Goal: Task Accomplishment & Management: Use online tool/utility

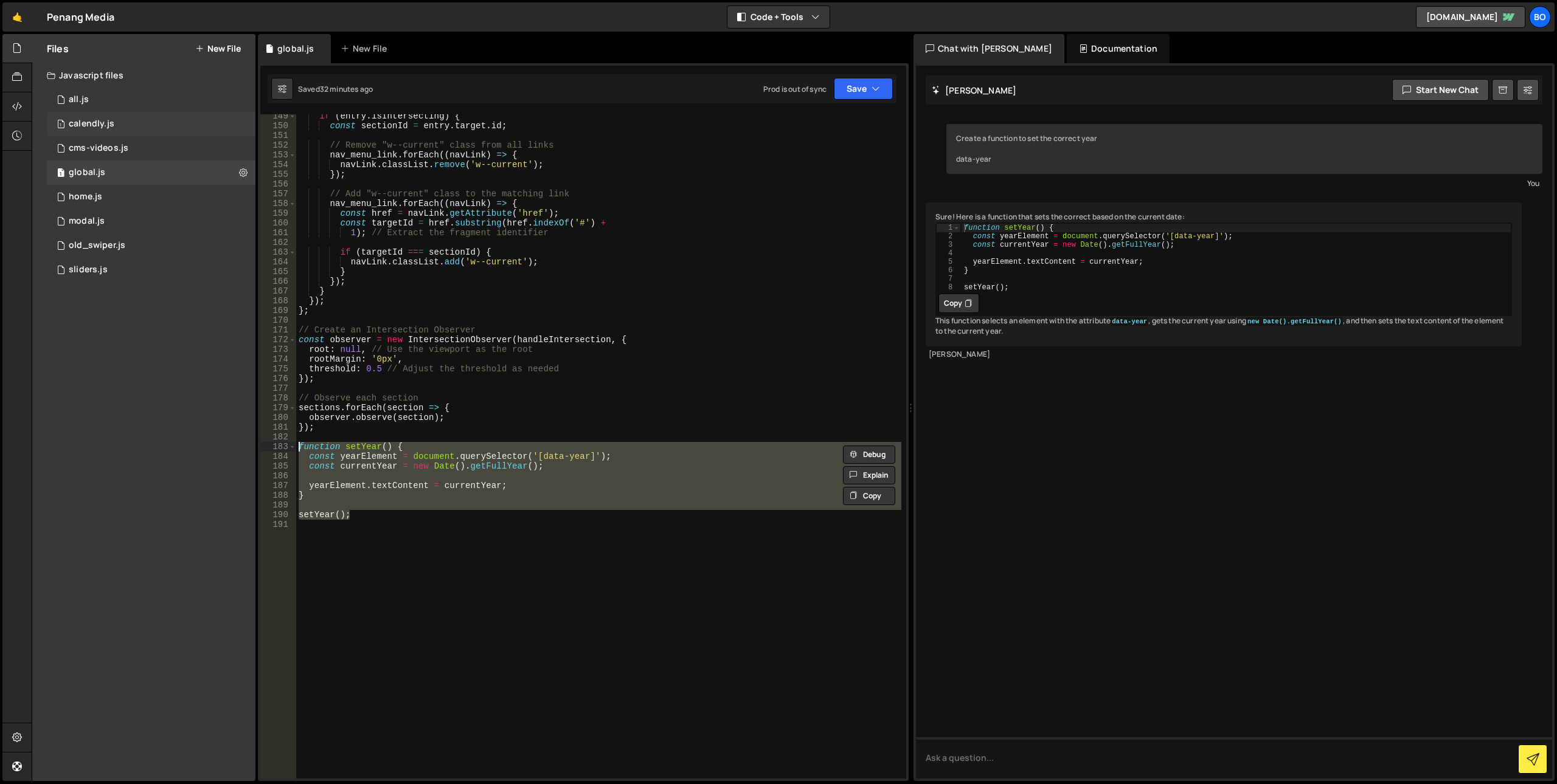
scroll to position [1443, 0]
click at [142, 144] on div "1 cms-videos.js 0" at bounding box center [151, 148] width 209 height 25
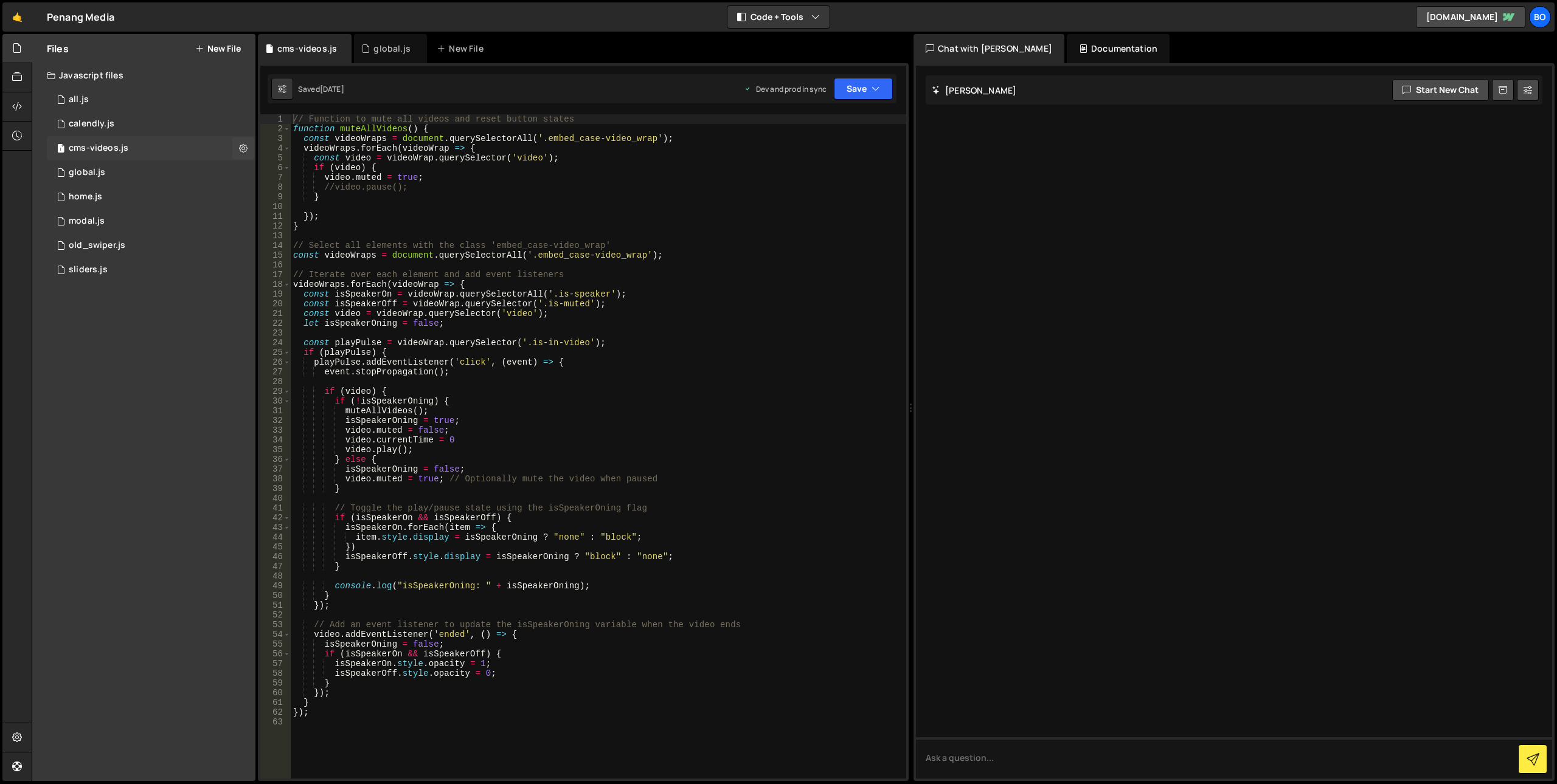
click at [152, 121] on div "1 calendly.js 0" at bounding box center [151, 124] width 209 height 25
click at [96, 99] on div "0 all.js 0" at bounding box center [151, 99] width 209 height 25
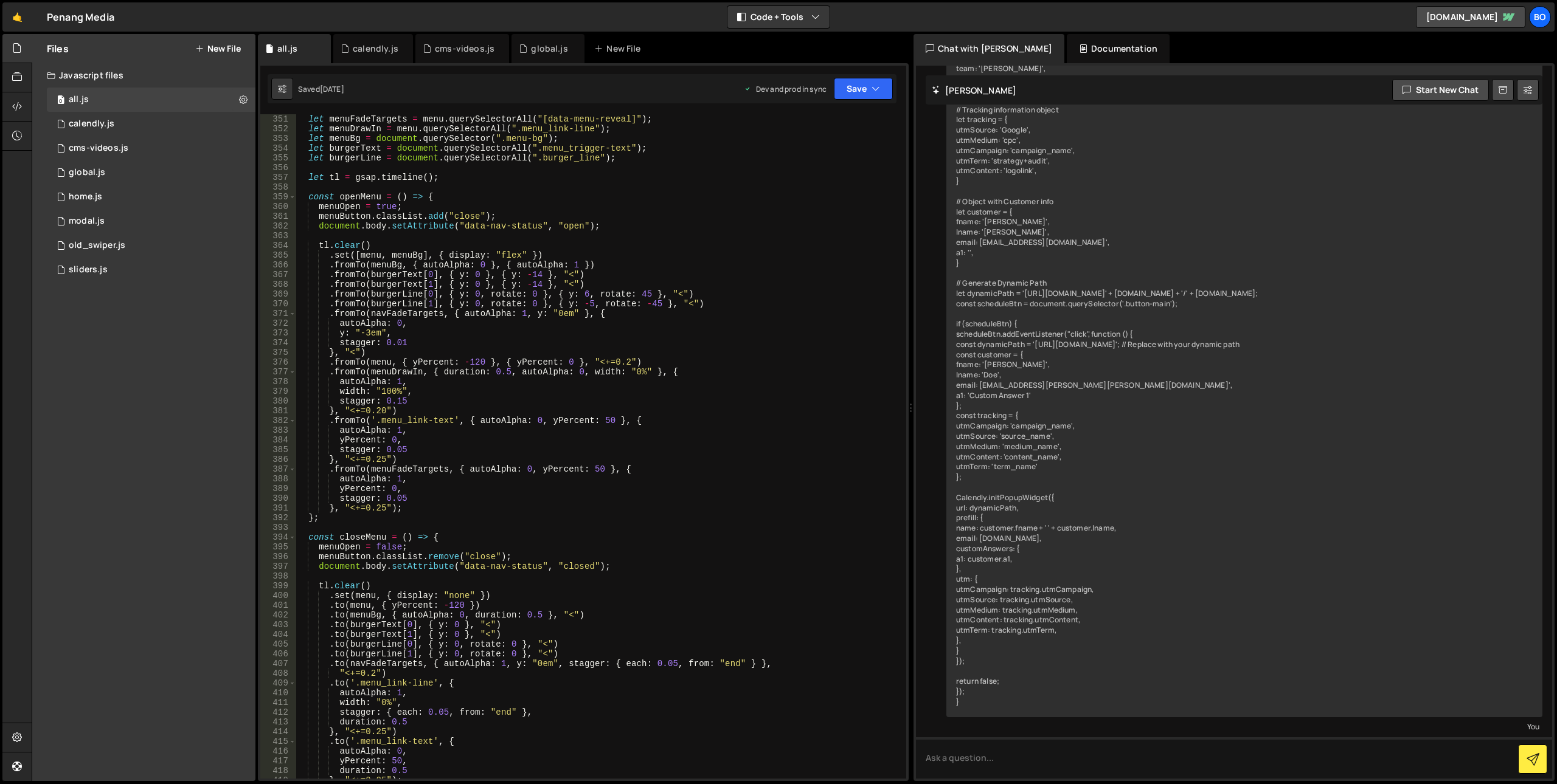
scroll to position [3647, 0]
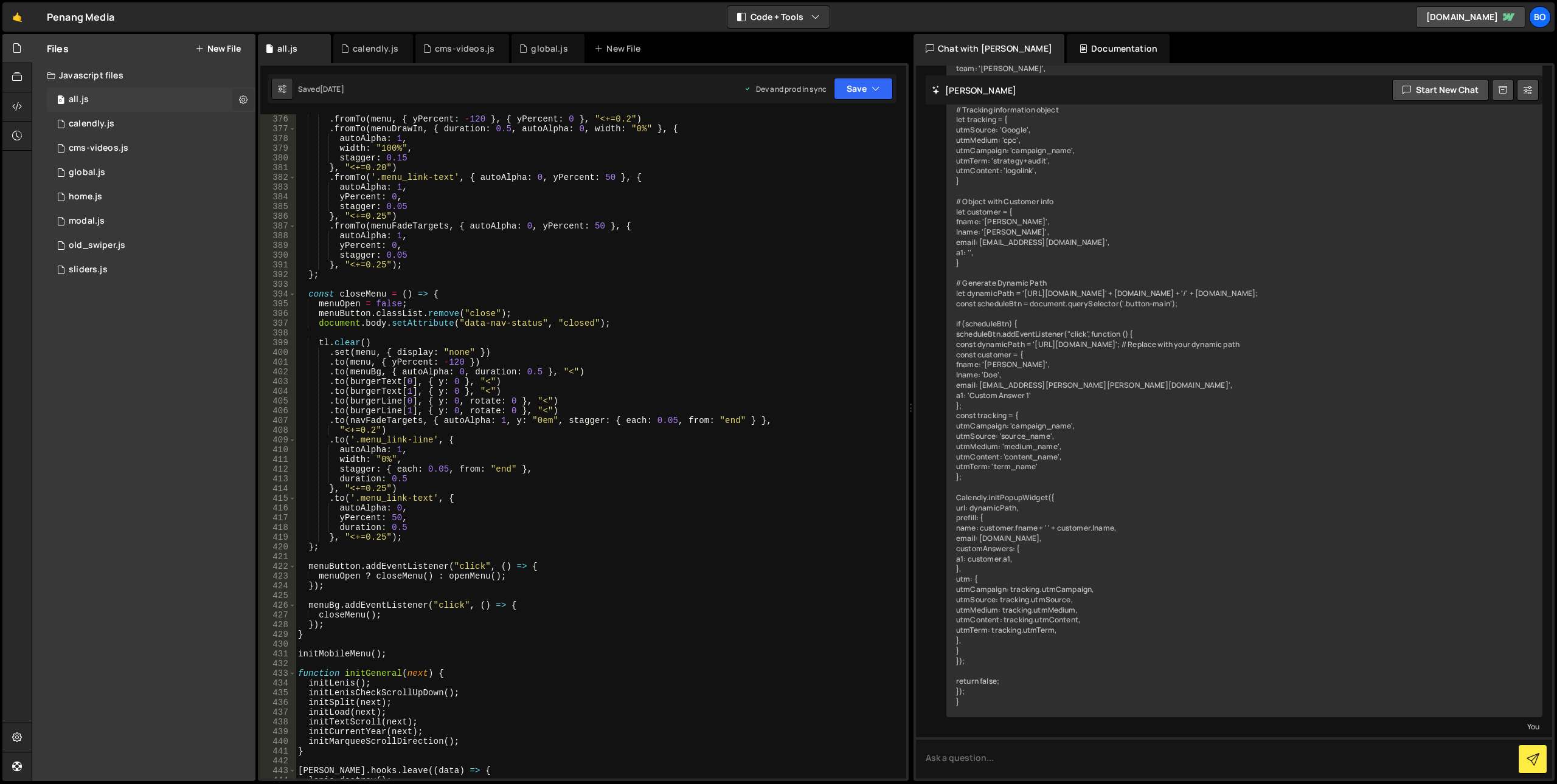
click at [244, 100] on icon at bounding box center [243, 99] width 8 height 12
type input "all"
radio input "true"
click at [286, 129] on button "Edit File Settings" at bounding box center [317, 125] width 120 height 25
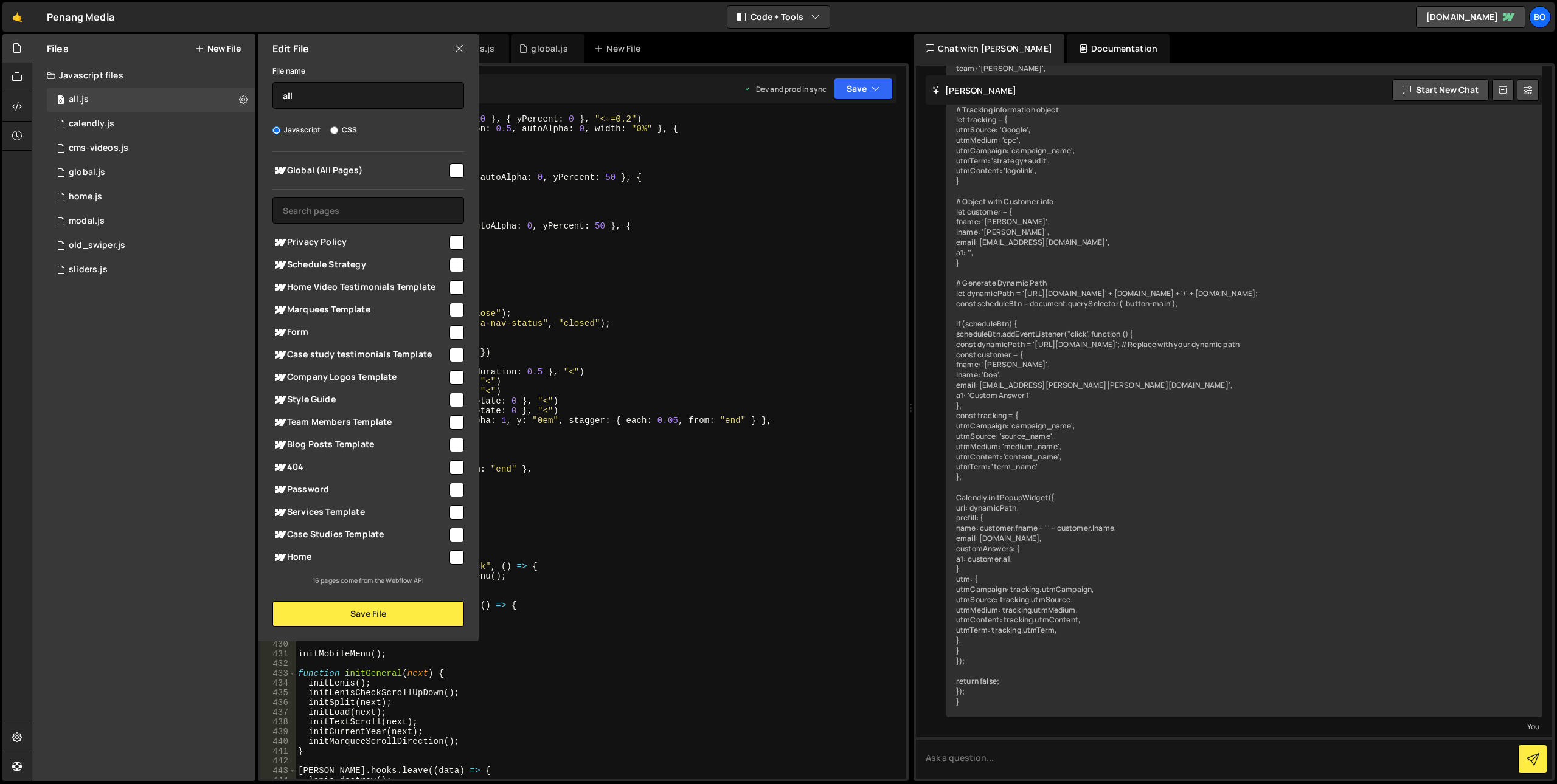
click at [455, 47] on icon at bounding box center [459, 48] width 9 height 14
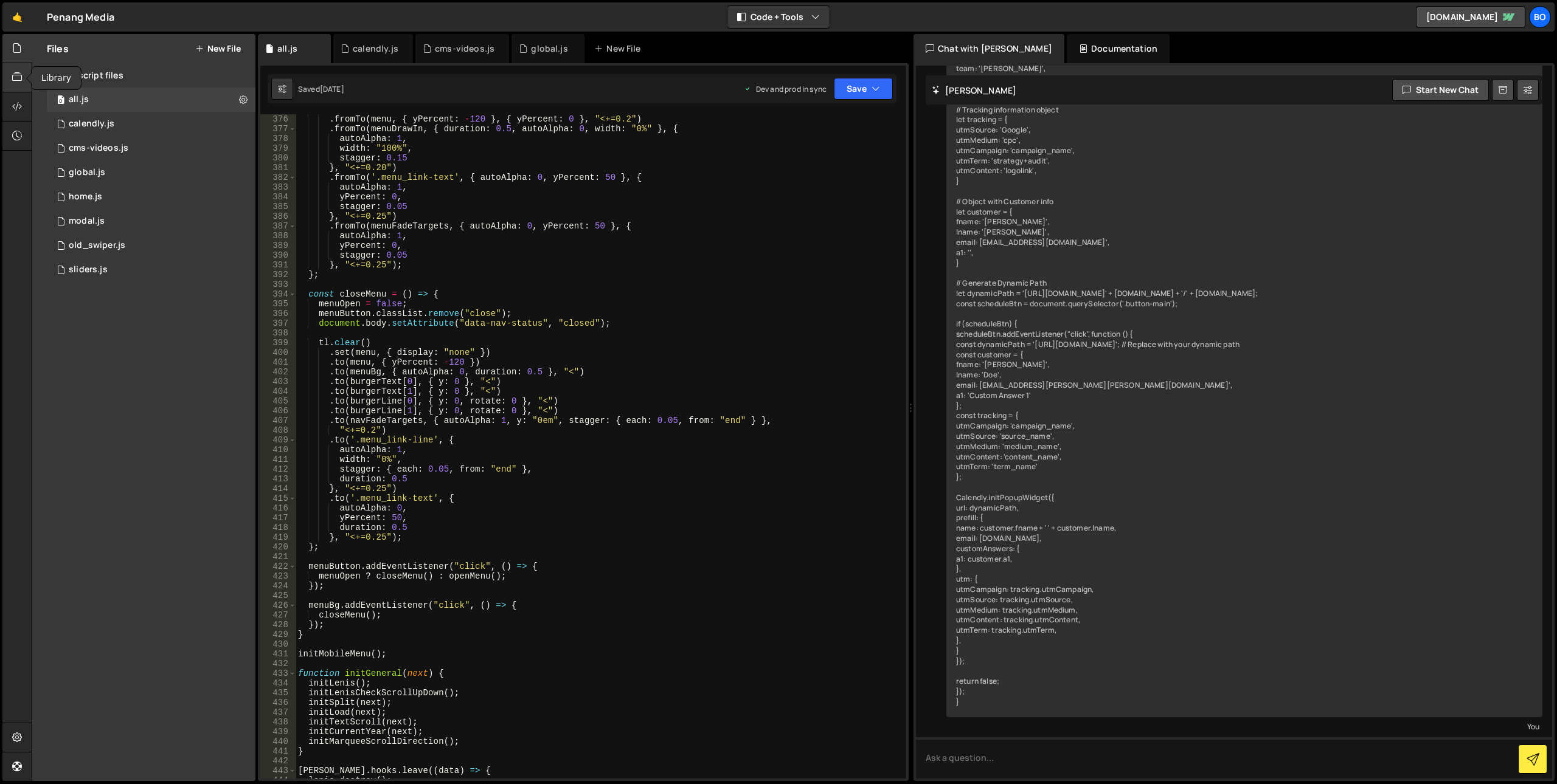
click at [12, 81] on div at bounding box center [17, 78] width 30 height 29
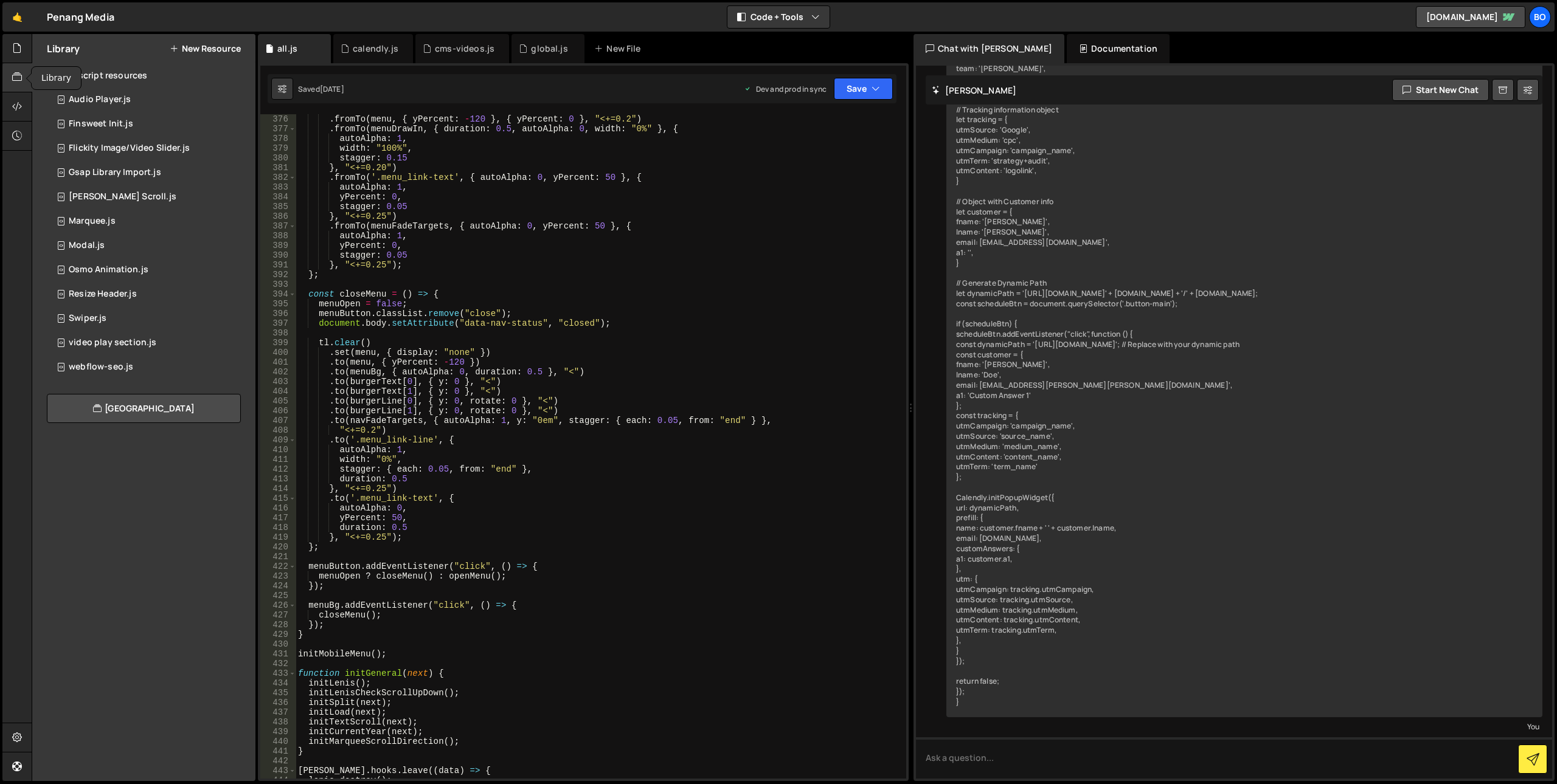
click at [12, 79] on div at bounding box center [17, 78] width 30 height 29
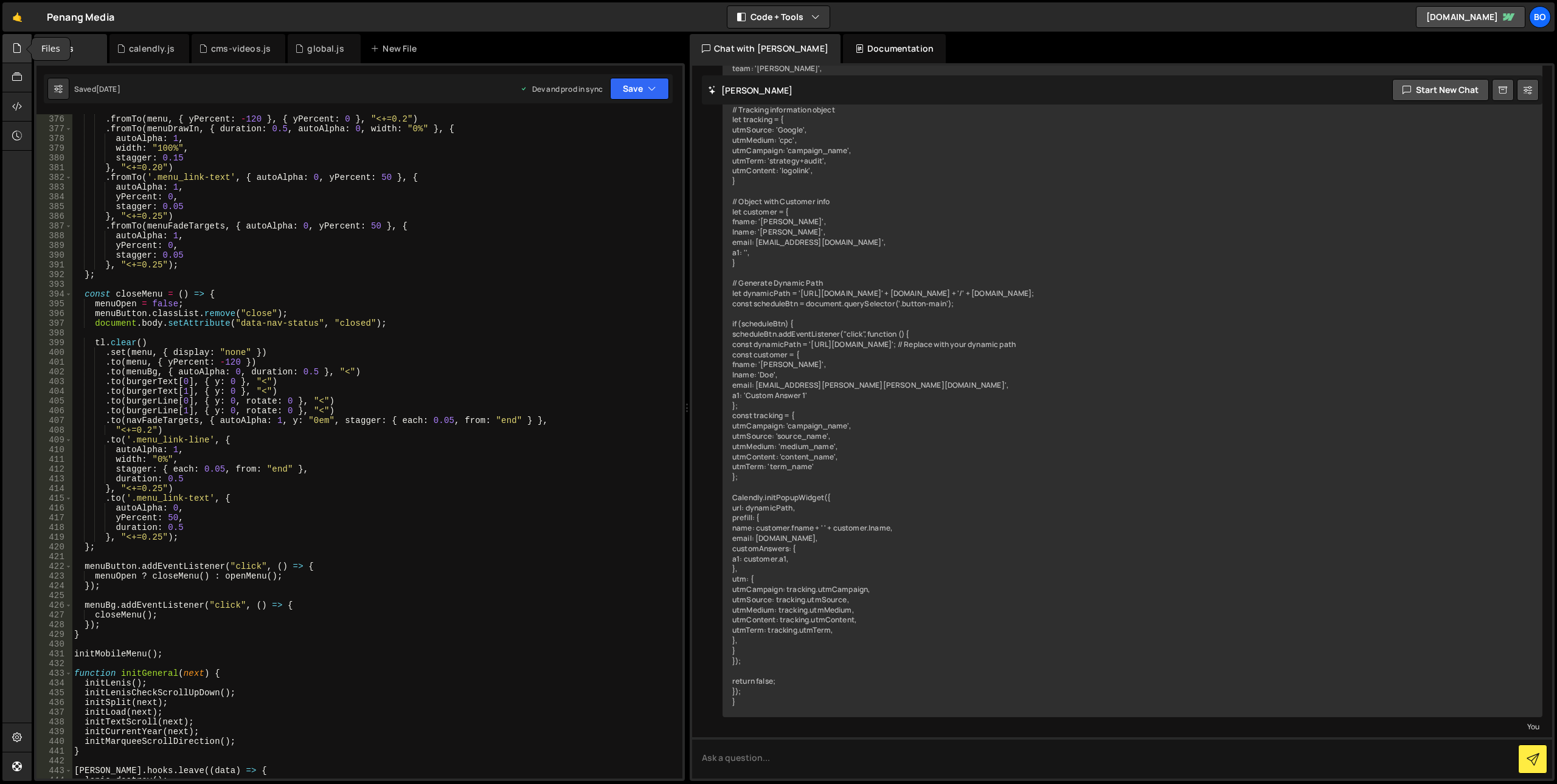
click at [20, 53] on icon at bounding box center [16, 48] width 9 height 14
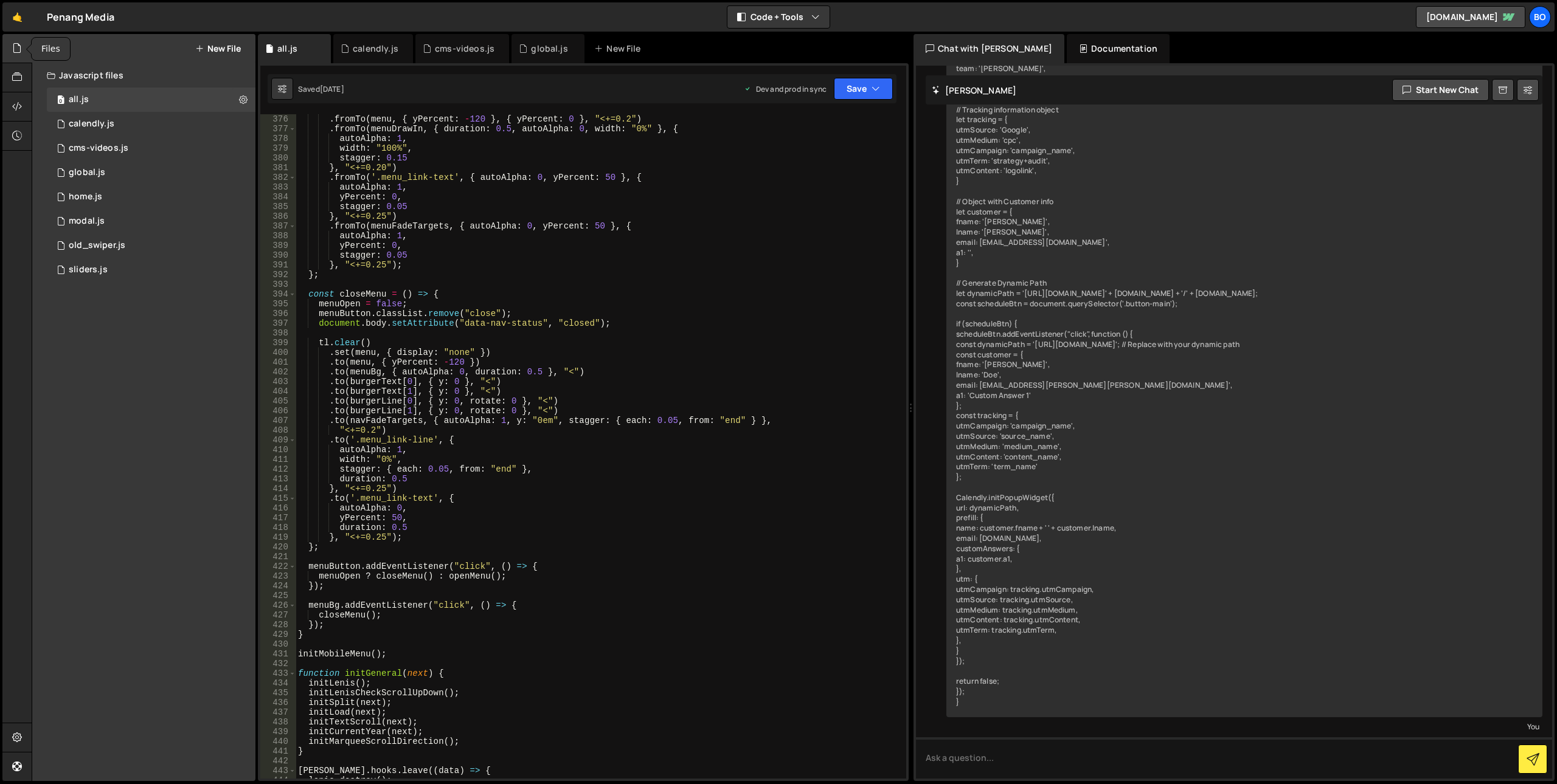
scroll to position [1867, 0]
click at [20, 53] on icon at bounding box center [16, 48] width 9 height 14
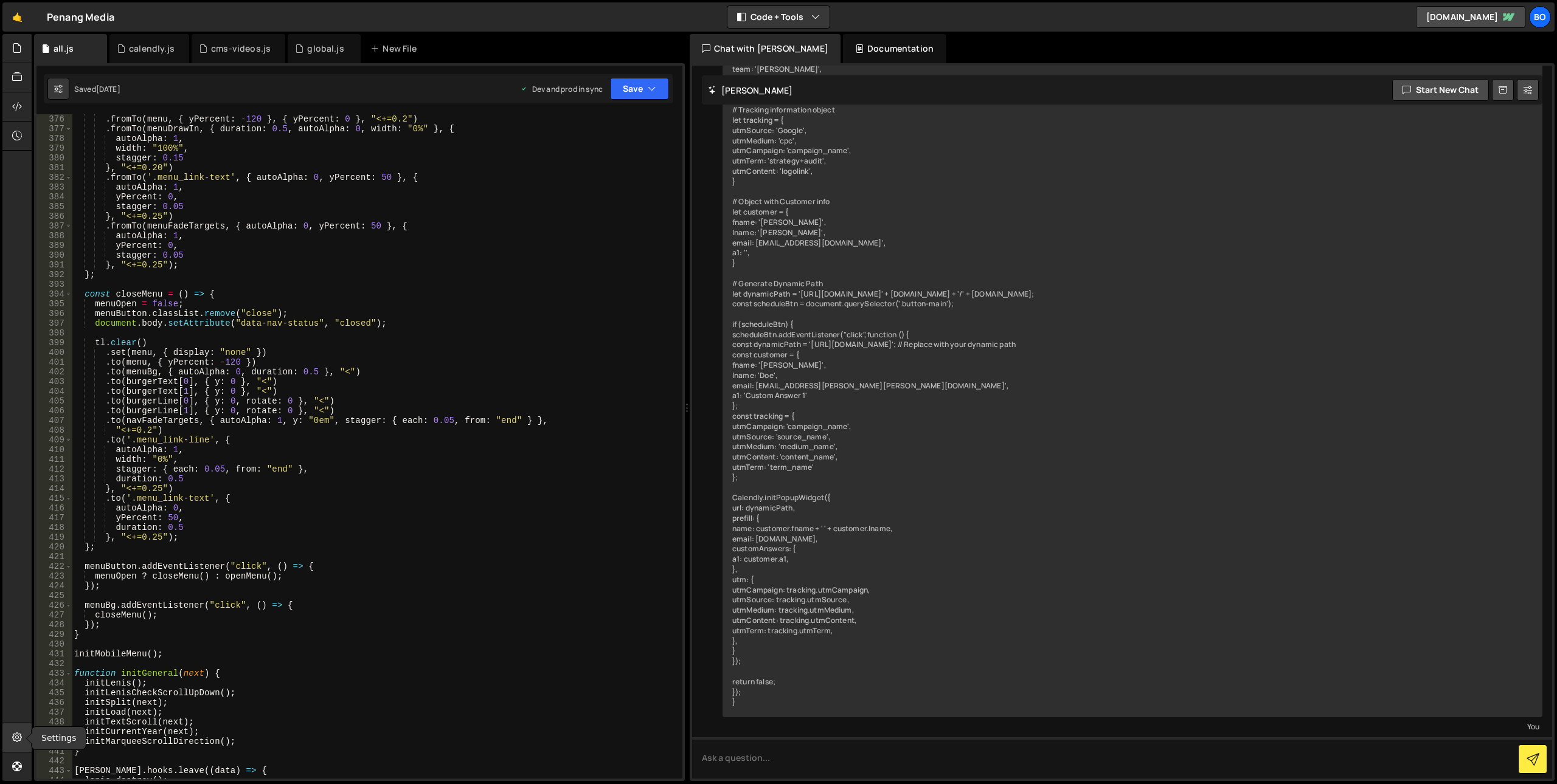
click at [8, 745] on div at bounding box center [17, 738] width 30 height 29
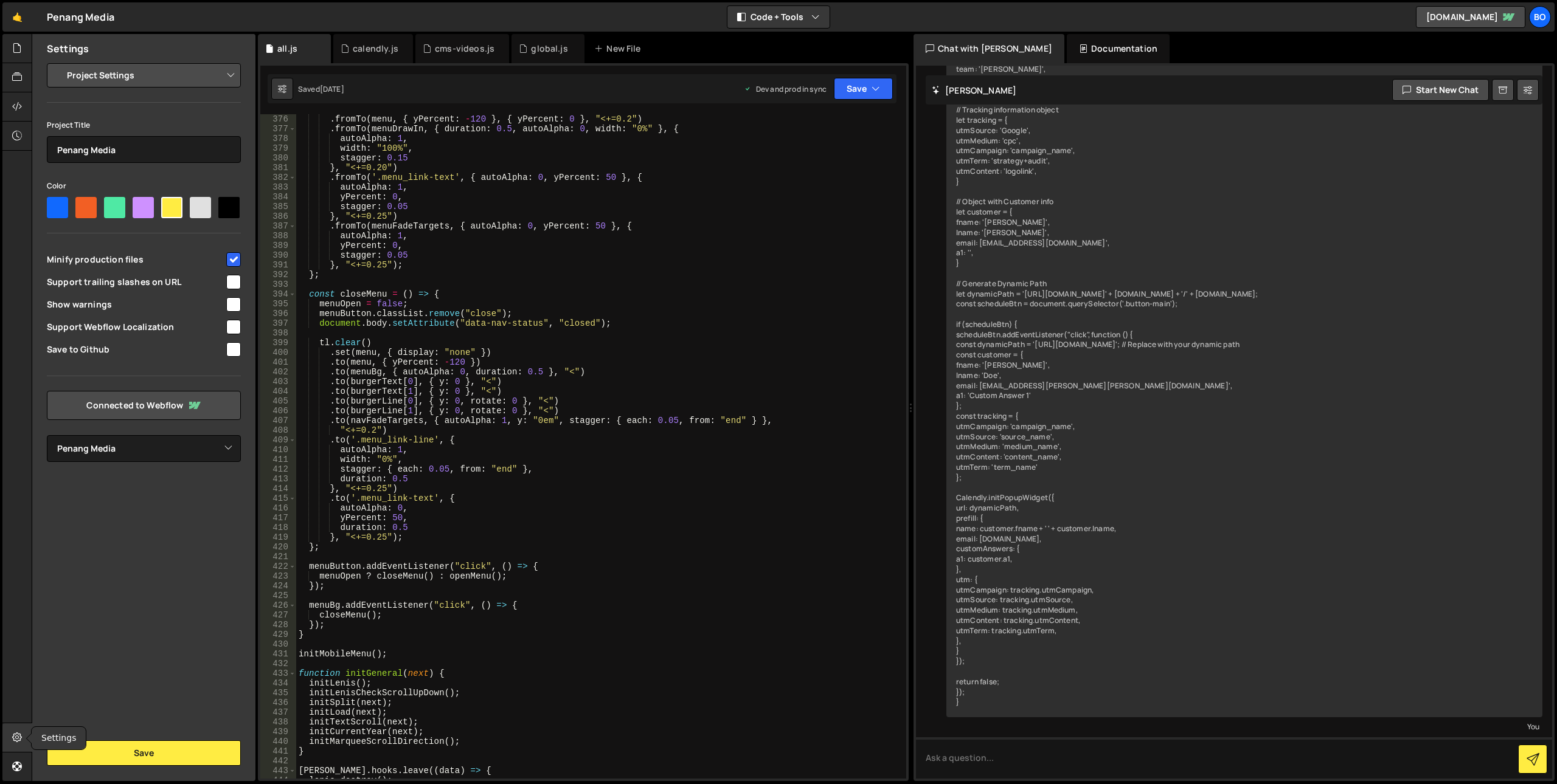
scroll to position [1867, 0]
click at [230, 300] on input "checkbox" at bounding box center [233, 304] width 14 height 14
checkbox input "true"
click at [119, 753] on button "Save" at bounding box center [143, 753] width 194 height 25
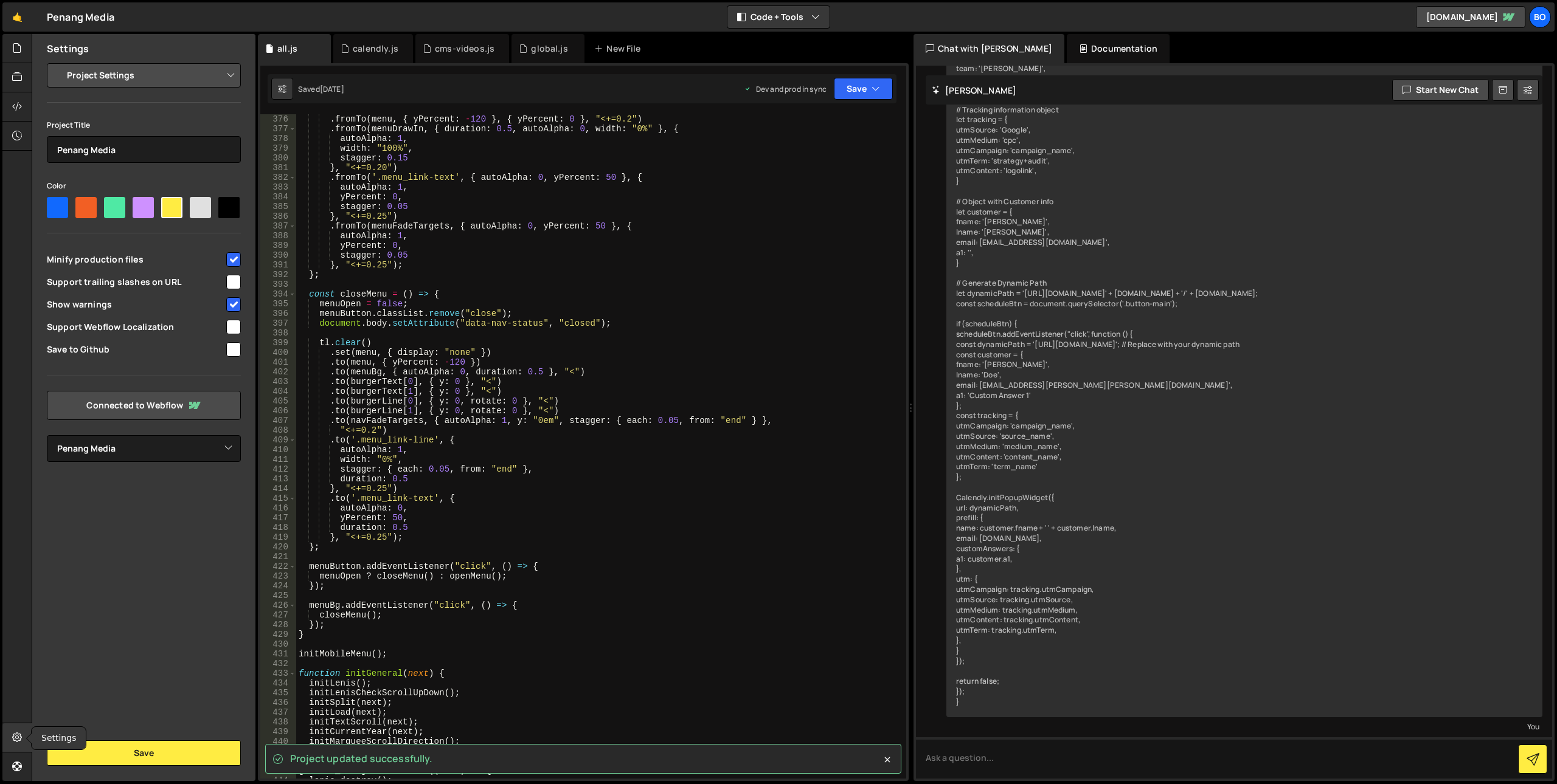
click at [17, 732] on icon at bounding box center [16, 737] width 9 height 14
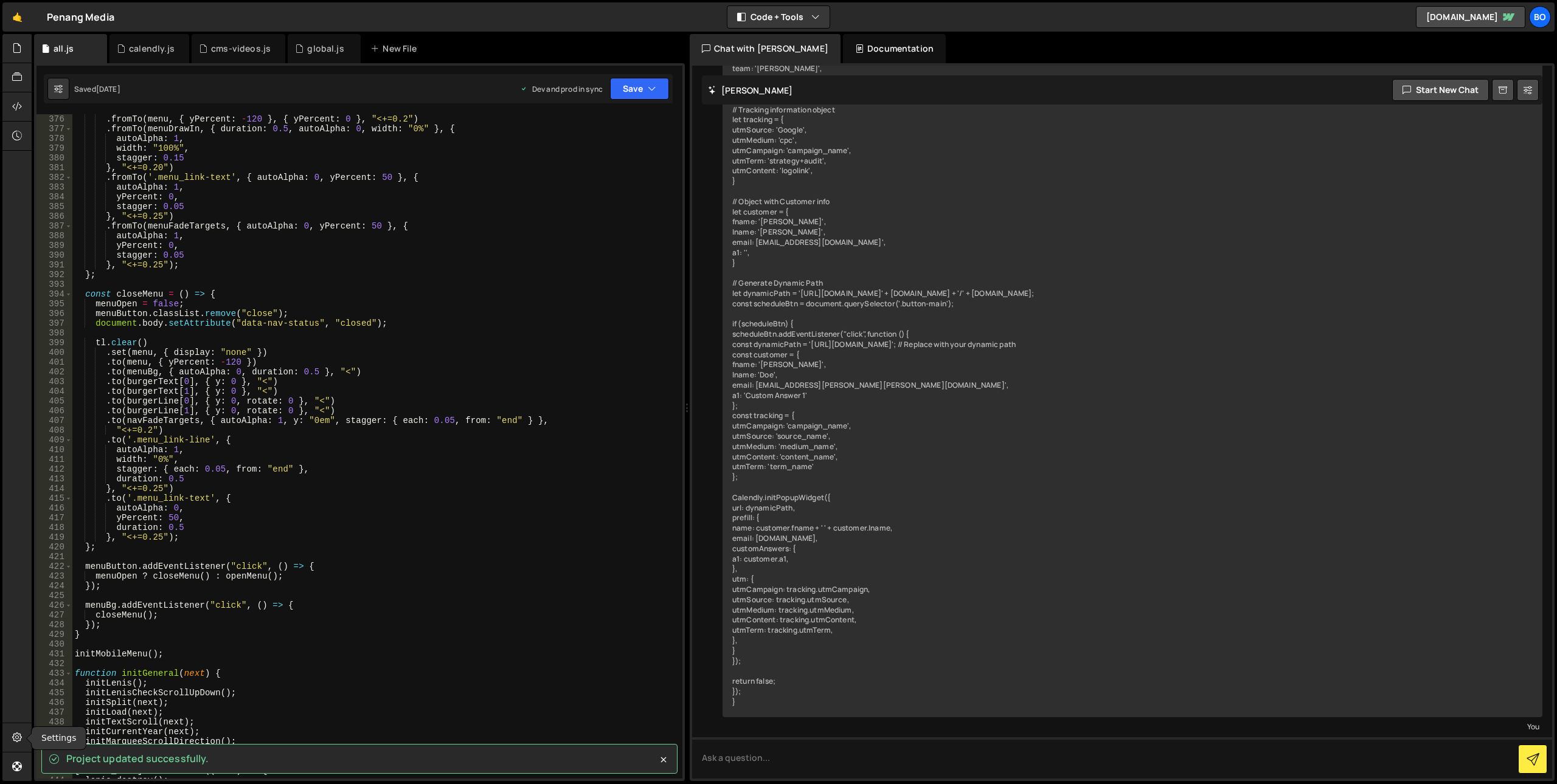
scroll to position [1838, 0]
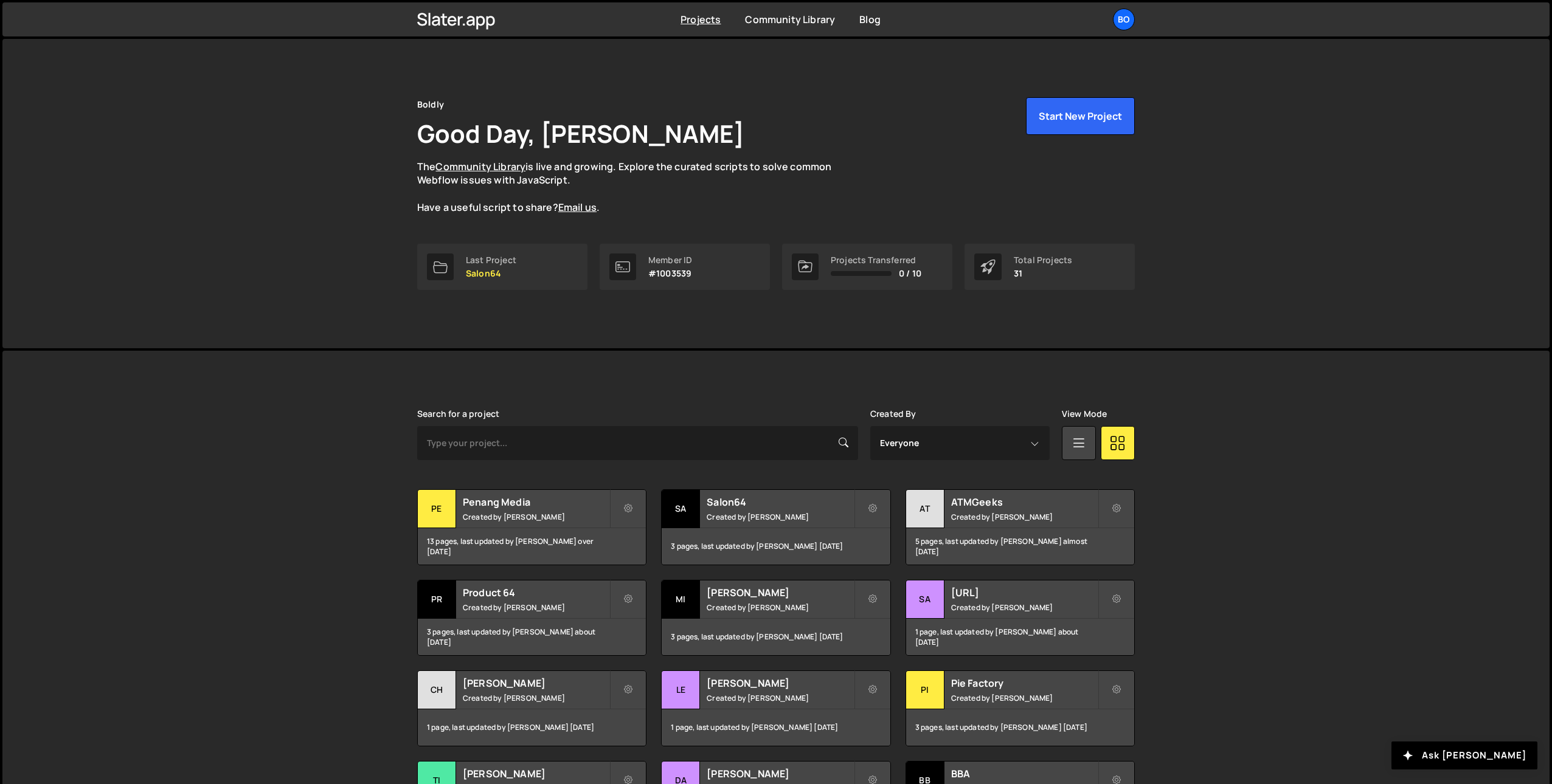
click at [326, 359] on div "[PERSON_NAME] is designed for desktop use. Please use a larger screen to access…" at bounding box center [776, 642] width 1548 height 581
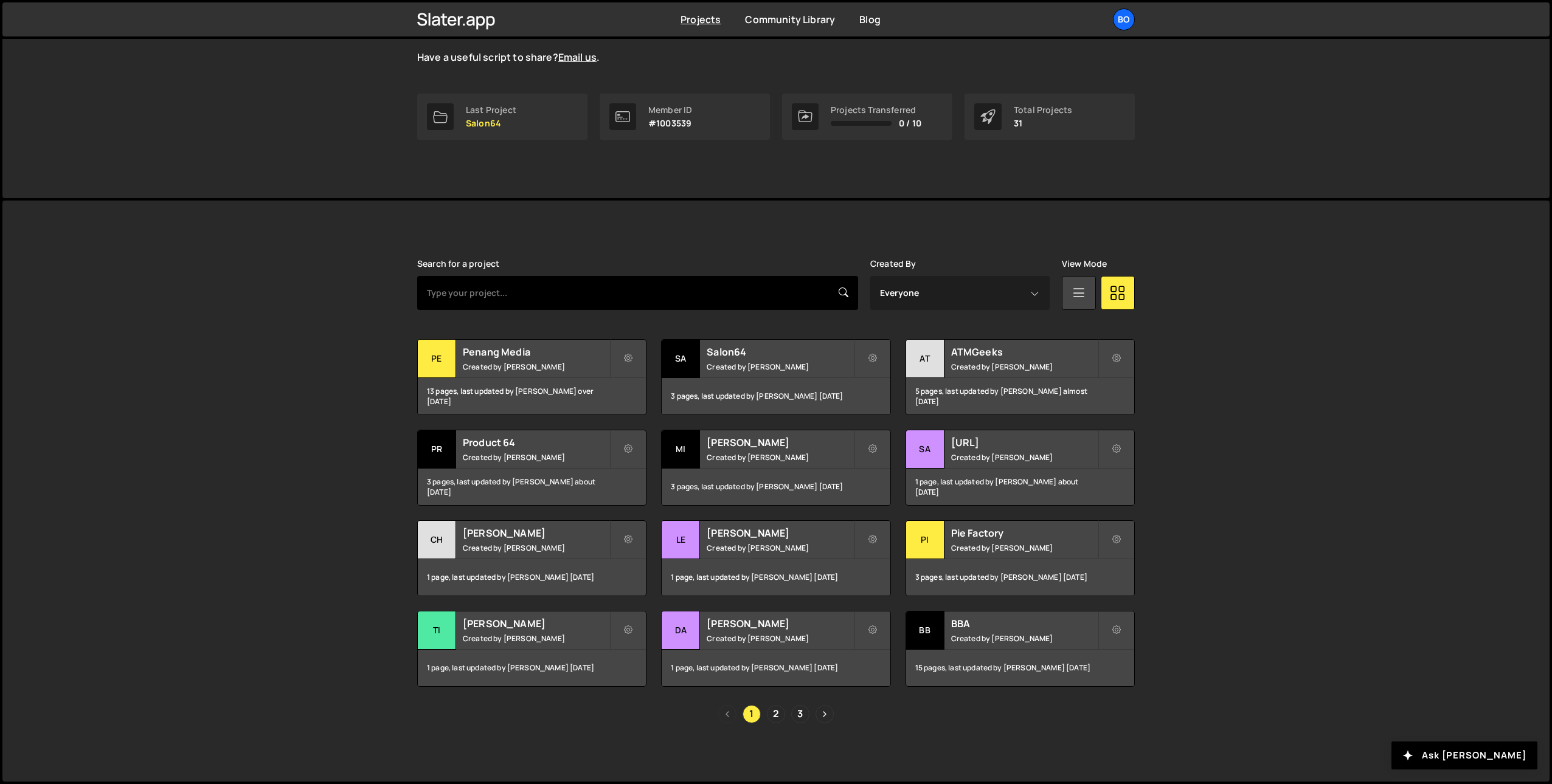
click at [454, 286] on input "text" at bounding box center [638, 293] width 441 height 34
type input "pen"
